Goal: Check status: Check status

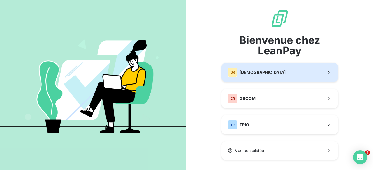
click at [266, 70] on span "[DEMOGRAPHIC_DATA]" at bounding box center [263, 73] width 46 height 6
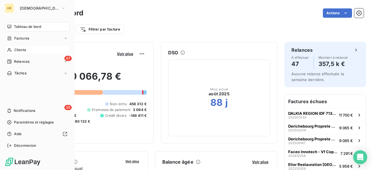
click at [37, 51] on div "Clients" at bounding box center [37, 49] width 65 height 9
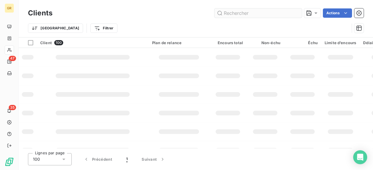
click at [247, 12] on input "text" at bounding box center [257, 12] width 87 height 9
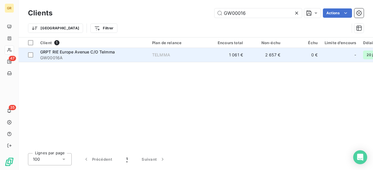
type input "GW00016"
click at [81, 56] on span "GW00016A" at bounding box center [92, 58] width 105 height 6
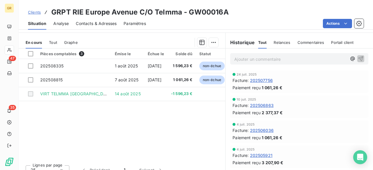
scroll to position [106, 0]
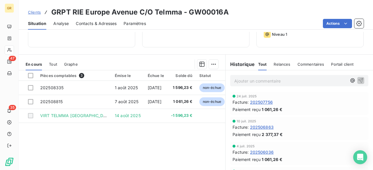
click at [48, 64] on div "En cours Tout Graphe" at bounding box center [122, 64] width 207 height 12
click at [51, 63] on span "Tout" at bounding box center [53, 64] width 8 height 5
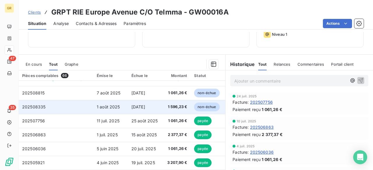
scroll to position [0, 0]
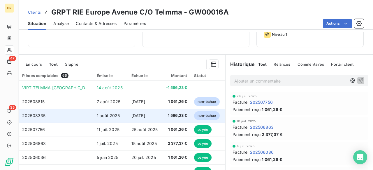
click at [145, 115] on span "[DATE]" at bounding box center [138, 115] width 14 height 5
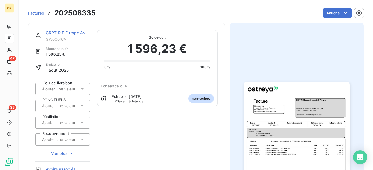
click at [301, 150] on img "button" at bounding box center [297, 157] width 106 height 150
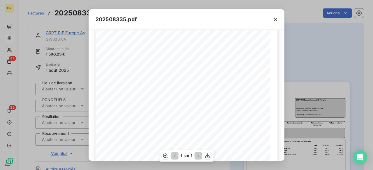
scroll to position [87, 0]
